Goal: Information Seeking & Learning: Compare options

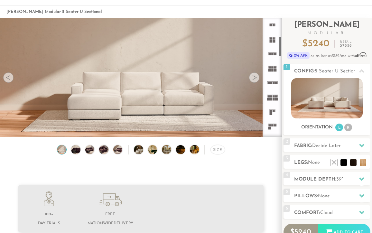
scroll to position [109, 0]
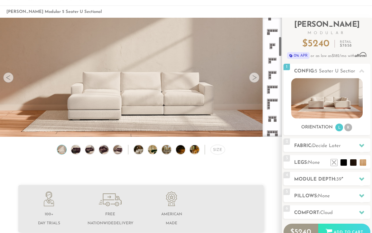
click at [272, 92] on icon at bounding box center [272, 89] width 14 height 14
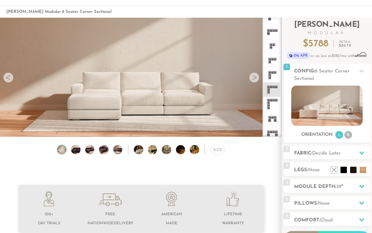
click at [272, 74] on icon at bounding box center [272, 75] width 14 height 14
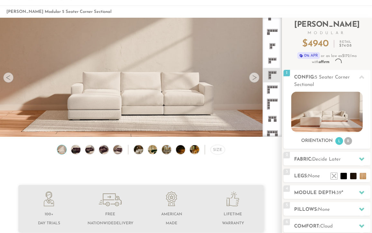
scroll to position [6669, 372]
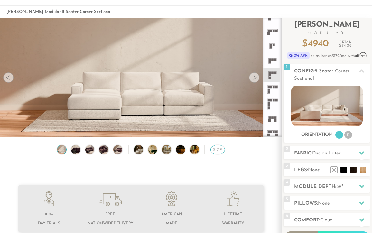
click at [217, 148] on div "Size" at bounding box center [217, 150] width 15 height 10
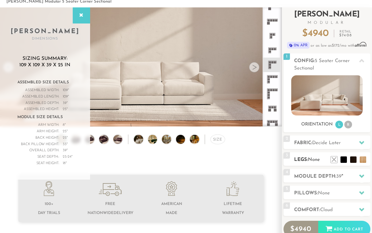
scroll to position [61, 0]
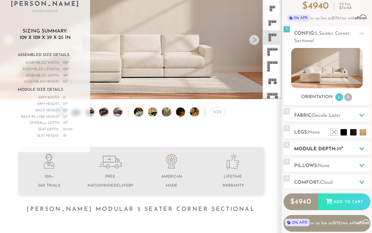
click at [316, 151] on h2 "Module Depth: 39 "" at bounding box center [332, 148] width 76 height 7
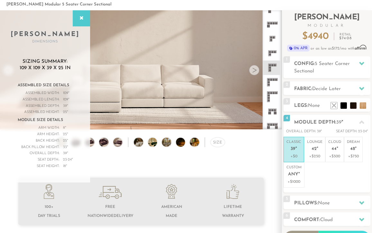
scroll to position [30, 0]
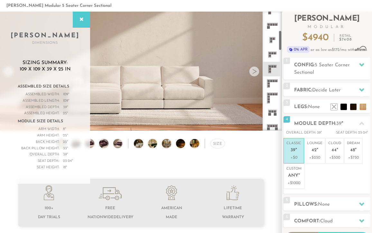
click at [271, 84] on icon at bounding box center [272, 83] width 14 height 14
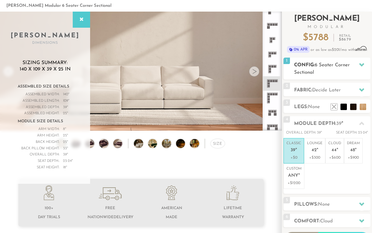
click at [312, 67] on h2 "Config: 6 Seater Corner Sectional" at bounding box center [332, 68] width 76 height 15
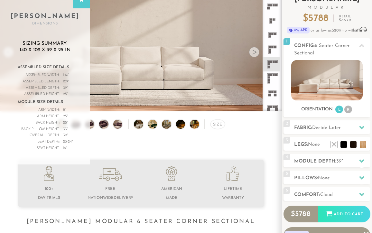
scroll to position [52, 0]
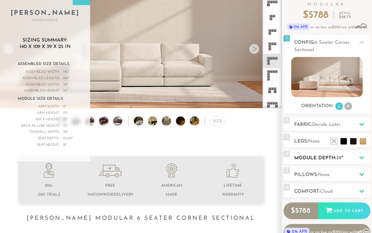
click at [305, 156] on h2 "Module Depth: 39 "" at bounding box center [332, 157] width 76 height 7
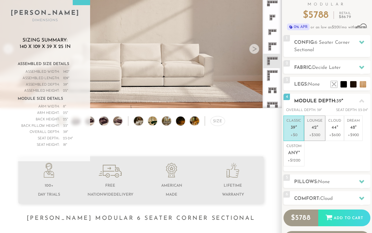
click at [314, 127] on span "42" at bounding box center [313, 127] width 5 height 5
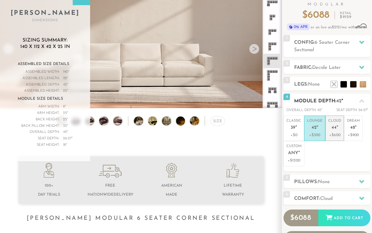
click at [333, 131] on p "Cloud 44 "" at bounding box center [334, 125] width 13 height 14
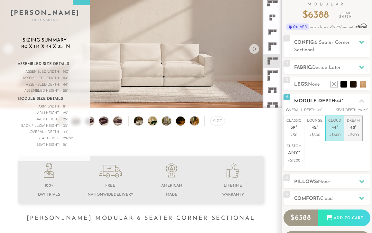
click at [351, 129] on span "48" at bounding box center [352, 127] width 5 height 5
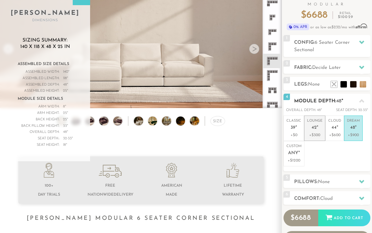
click at [311, 126] on span "42" at bounding box center [313, 127] width 5 height 5
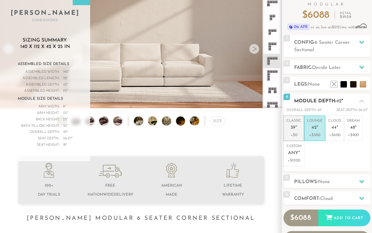
click at [295, 125] on em """ at bounding box center [296, 127] width 2 height 5
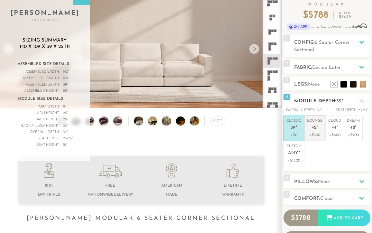
click at [316, 125] on em """ at bounding box center [317, 127] width 2 height 5
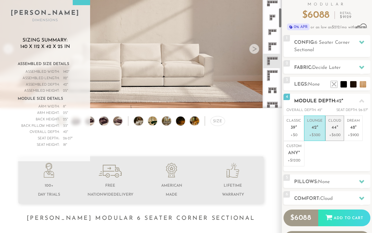
click at [336, 128] on em """ at bounding box center [337, 127] width 2 height 5
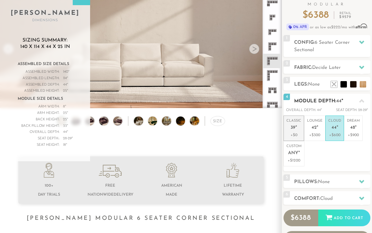
click at [295, 122] on p "Classic 39 "" at bounding box center [293, 125] width 15 height 14
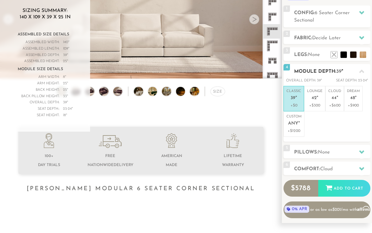
scroll to position [86, 0]
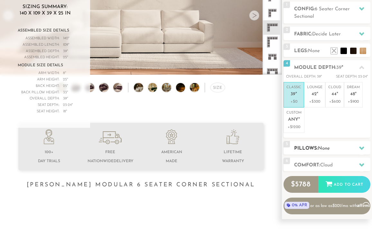
click at [329, 150] on span "None" at bounding box center [324, 148] width 12 height 5
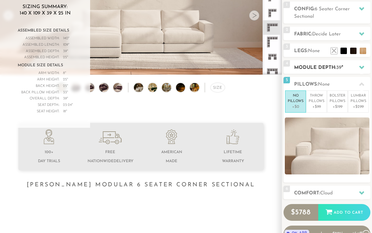
click at [351, 68] on h2 "Module Depth: 39 "" at bounding box center [332, 67] width 76 height 7
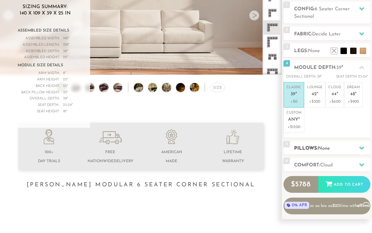
click at [336, 147] on h2 "Pillows: None" at bounding box center [332, 148] width 76 height 7
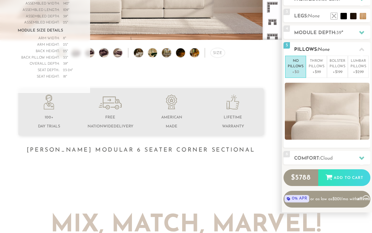
scroll to position [121, 0]
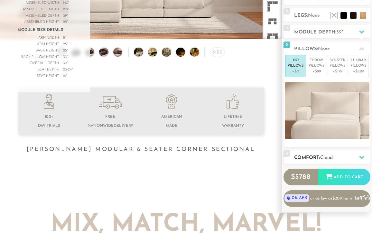
click at [332, 155] on span "Cloud" at bounding box center [326, 157] width 13 height 5
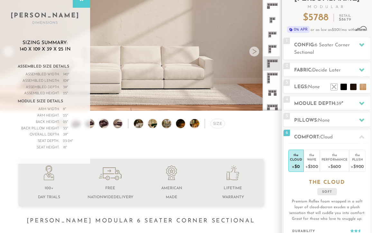
scroll to position [36, 0]
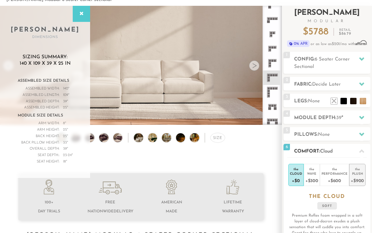
click at [353, 169] on div "the" at bounding box center [356, 168] width 13 height 6
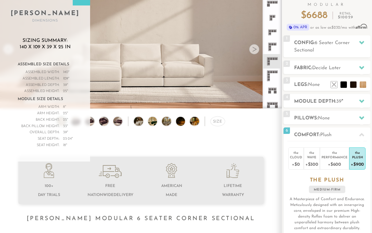
scroll to position [36, 0]
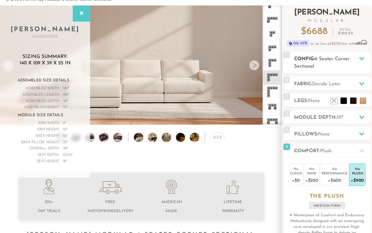
click at [333, 63] on h2 "Config: 6 Seater Corner Sectional" at bounding box center [332, 62] width 76 height 15
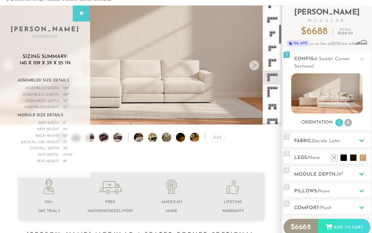
scroll to position [0, 0]
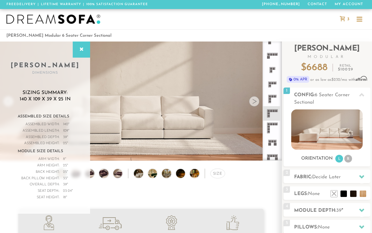
click at [357, 19] on div at bounding box center [359, 19] width 6 height 1
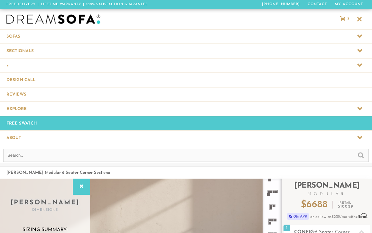
scroll to position [6806, 372]
click at [87, 157] on input "text" at bounding box center [185, 154] width 365 height 13
type input "brussels chair"
click at [357, 151] on input "submit" at bounding box center [360, 155] width 6 height 8
